Goal: Task Accomplishment & Management: Use online tool/utility

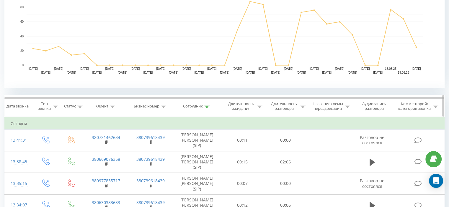
scroll to position [159, 0]
click at [208, 103] on th "Сотрудник" at bounding box center [197, 107] width 48 height 22
click at [208, 105] on icon at bounding box center [206, 106] width 5 height 3
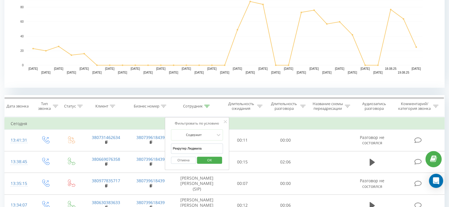
click at [217, 162] on span "OK" at bounding box center [209, 160] width 17 height 9
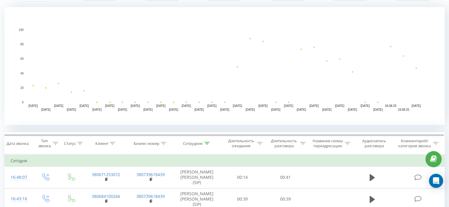
scroll to position [122, 0]
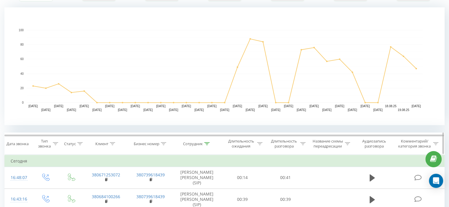
click at [208, 142] on div at bounding box center [206, 144] width 5 height 5
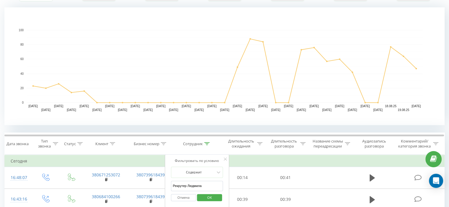
click at [204, 182] on input "Рекрутер Людмила" at bounding box center [197, 186] width 52 height 10
click at [216, 196] on span "OK" at bounding box center [209, 197] width 17 height 9
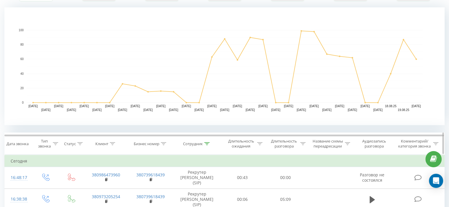
click at [206, 142] on div at bounding box center [206, 144] width 5 height 5
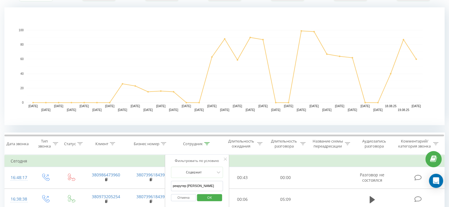
click at [205, 185] on input "рекрутер [PERSON_NAME]" at bounding box center [197, 186] width 52 height 10
type input "рекрутер вероніка"
click at [212, 197] on span "OK" at bounding box center [209, 197] width 17 height 9
